Goal: Task Accomplishment & Management: Use online tool/utility

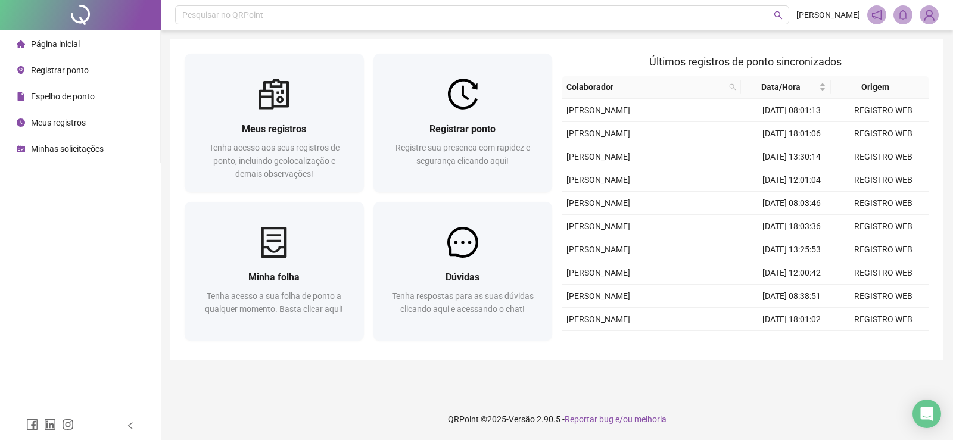
click at [63, 68] on span "Registrar ponto" at bounding box center [60, 71] width 58 height 10
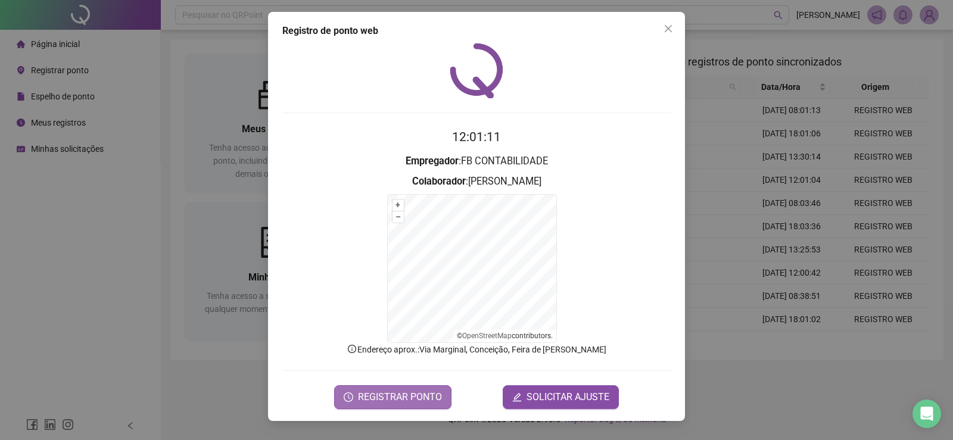
click at [426, 397] on span "REGISTRAR PONTO" at bounding box center [400, 397] width 84 height 14
